Goal: Task Accomplishment & Management: Manage account settings

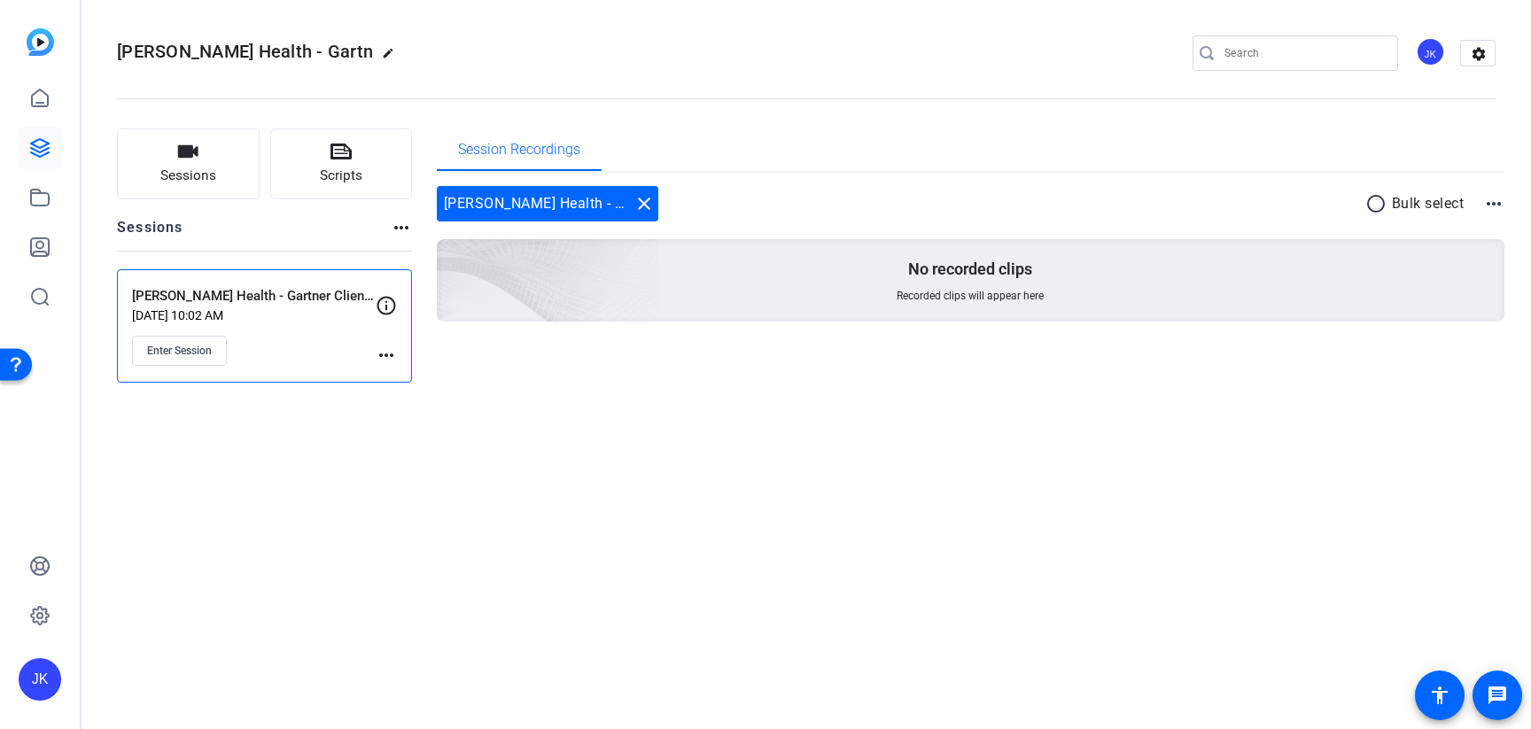
click at [386, 358] on mat-icon "more_horiz" at bounding box center [386, 355] width 21 height 21
click at [408, 382] on span "Edit Session" at bounding box center [430, 380] width 81 height 21
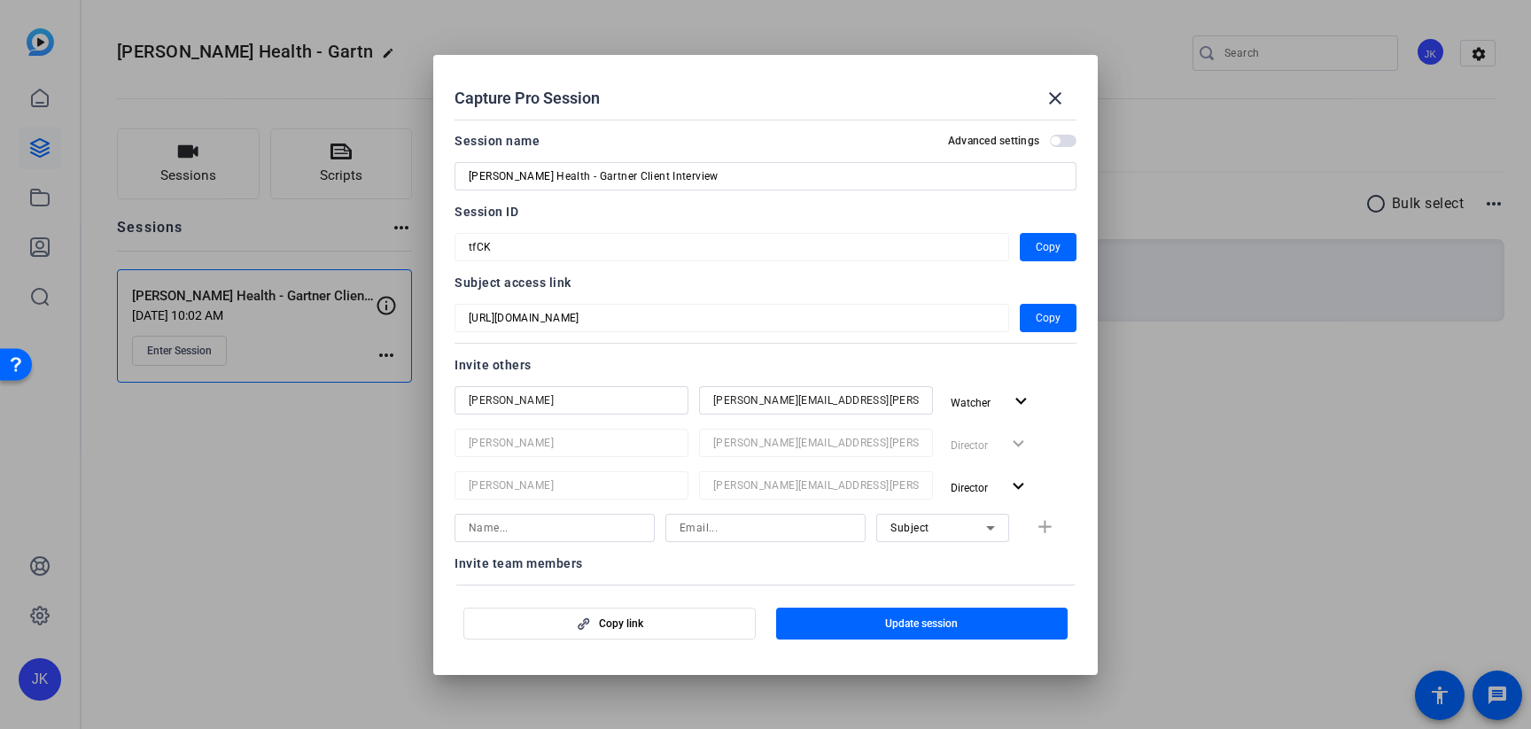
click at [514, 529] on input at bounding box center [555, 528] width 172 height 21
paste input "[PERSON_NAME]"
type input "[PERSON_NAME]"
click at [715, 530] on input at bounding box center [766, 528] width 172 height 21
paste input "[PERSON_NAME][EMAIL_ADDRESS][PERSON_NAME][DOMAIN_NAME]"
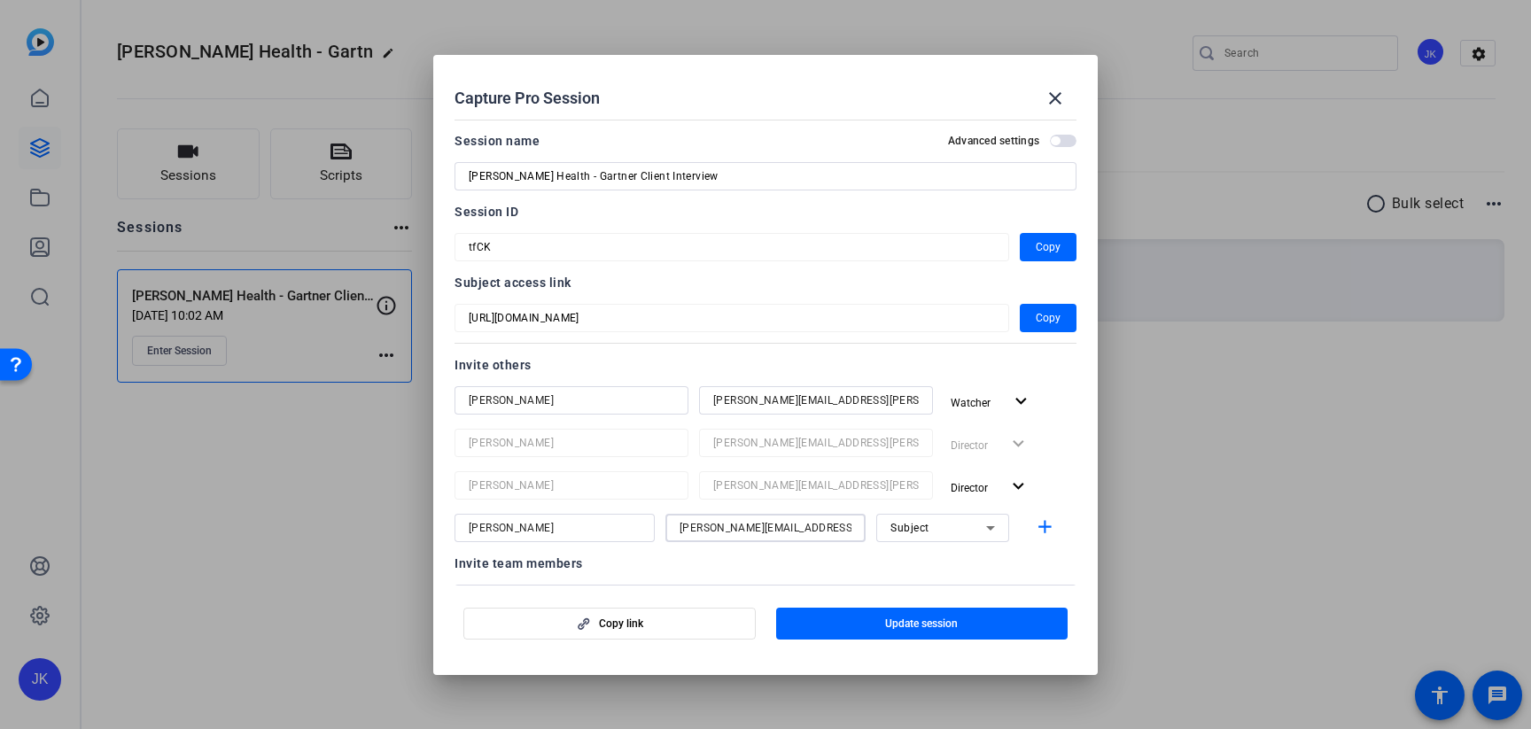
type input "[PERSON_NAME][EMAIL_ADDRESS][PERSON_NAME][DOMAIN_NAME]"
click at [980, 533] on icon at bounding box center [990, 528] width 21 height 21
click at [945, 595] on mat-option "Watcher" at bounding box center [942, 592] width 133 height 28
click at [1048, 527] on mat-icon "add" at bounding box center [1045, 528] width 22 height 22
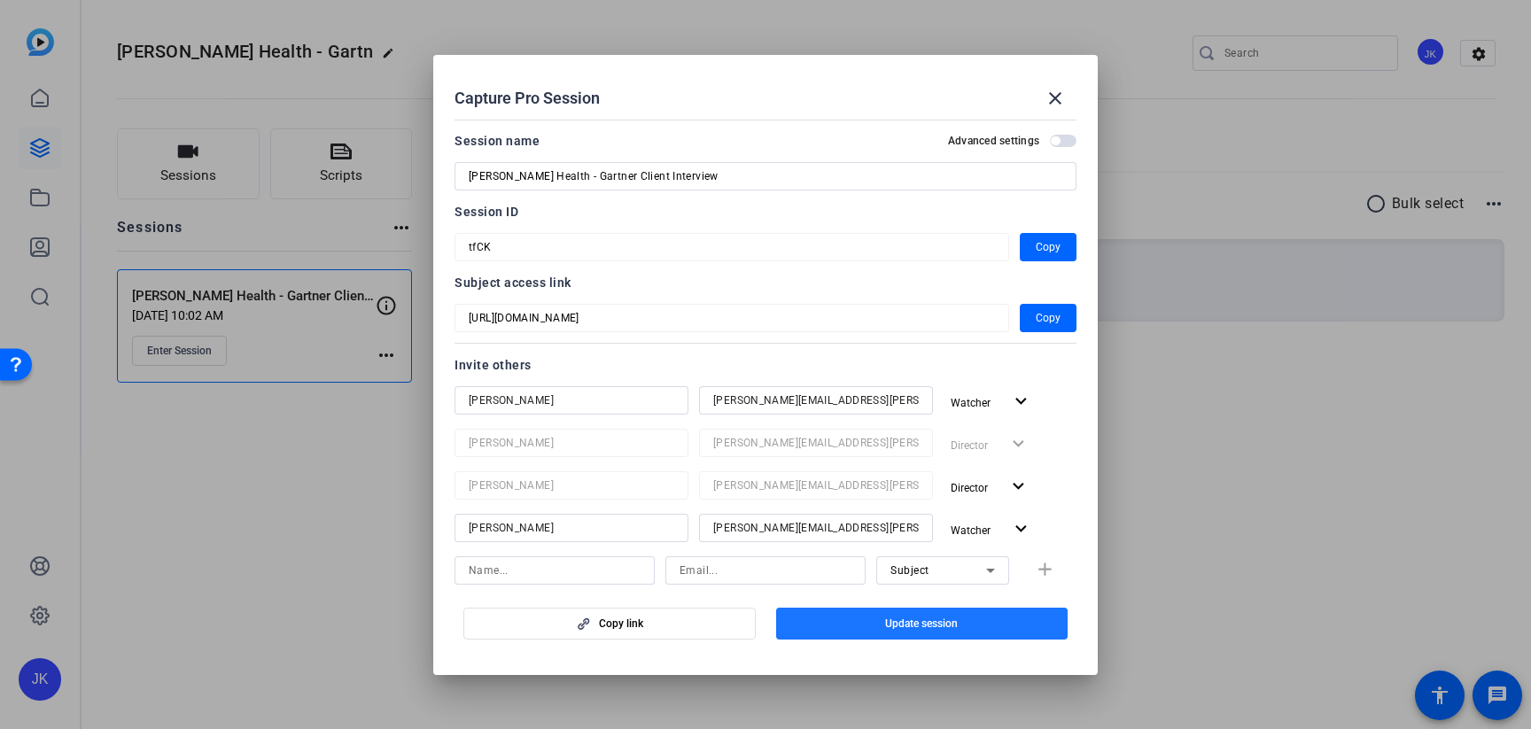
click at [956, 624] on span "Update session" at bounding box center [921, 624] width 73 height 14
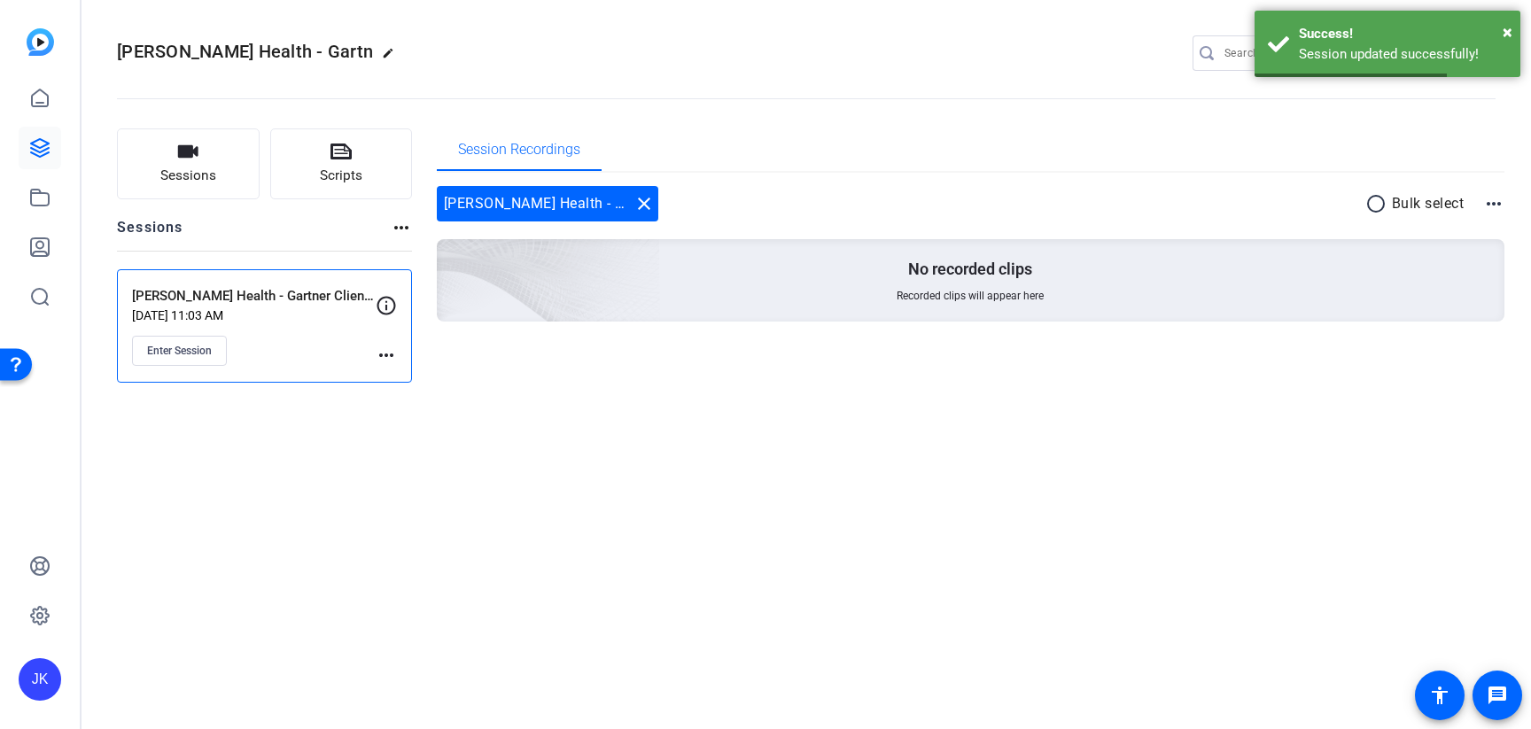
click at [910, 79] on openreel-divider-bar at bounding box center [806, 93] width 1379 height 54
